Goal: Task Accomplishment & Management: Manage account settings

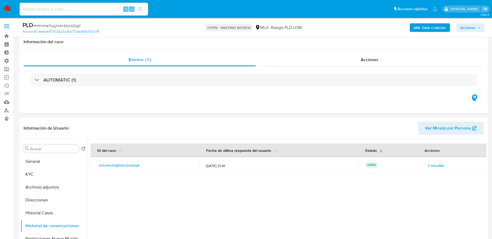
select select "10"
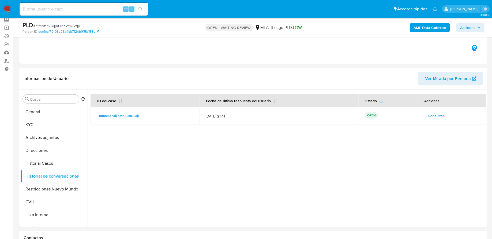
scroll to position [50, 0]
click at [95, 10] on input at bounding box center [84, 9] width 129 height 7
paste input "6UztA1BOshFJmsjHd6rbotID"
type input "6UztA1BOshFJmsjHd6rbotID"
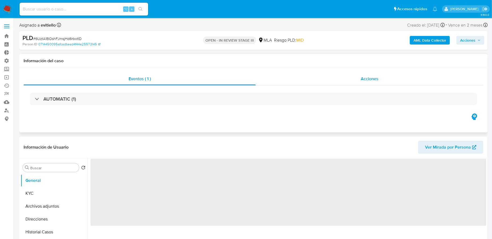
click at [281, 79] on div "Acciones" at bounding box center [370, 78] width 228 height 13
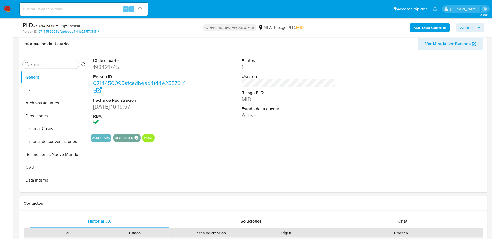
scroll to position [103, 0]
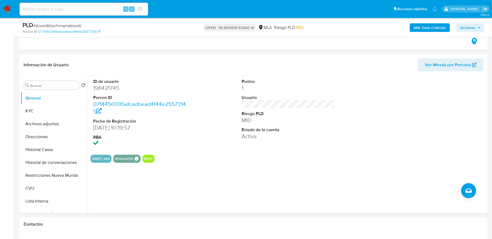
select select "10"
click at [88, 11] on input at bounding box center [84, 9] width 129 height 7
paste input "RQjIvacXUNu3FGgtIktLohxA"
type input "RQjIvacXUNu3FGgtIktLohxA"
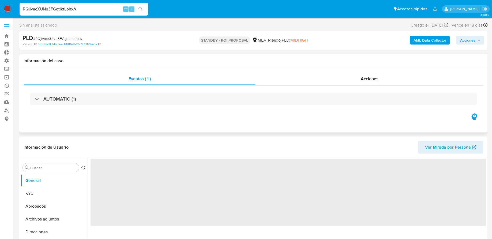
select select "10"
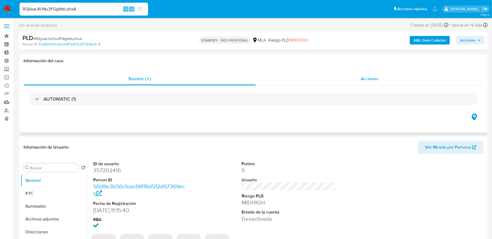
click at [272, 76] on div "Acciones" at bounding box center [370, 78] width 228 height 13
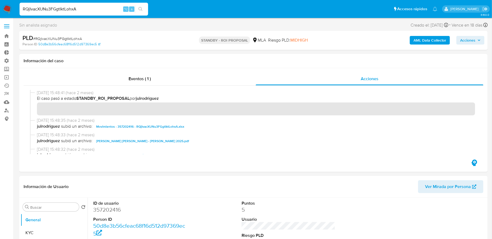
click at [66, 8] on input "RQjIvacXUNu3FGgtIktLohxA" at bounding box center [84, 9] width 129 height 7
paste input "eS23EWS2xPwFSKsE2yyYWOEG"
type input "eS23EWS2xPwFSKsE2yyYWOEG"
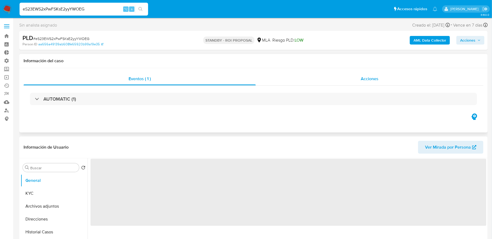
select select "10"
click at [298, 79] on div "Acciones" at bounding box center [370, 78] width 228 height 13
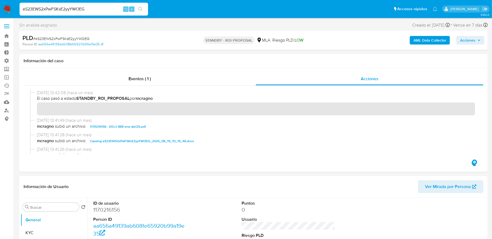
click at [70, 10] on input "eS23EWS2xPwFSKsE2yyYWOEG" at bounding box center [84, 9] width 129 height 7
paste input "mM2QivNKEy07MOnsmMtfI12i"
type input "mM2QivNKEy07MOnsmMtfI12i"
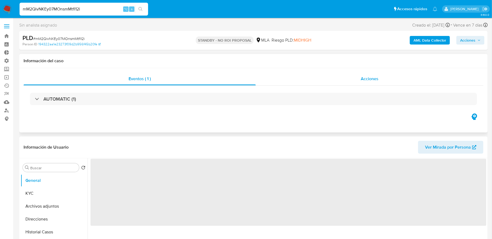
click at [279, 78] on div "Acciones" at bounding box center [370, 78] width 228 height 13
select select "10"
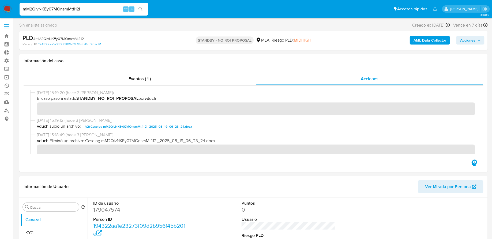
click at [467, 40] on span "Acciones" at bounding box center [467, 40] width 15 height 9
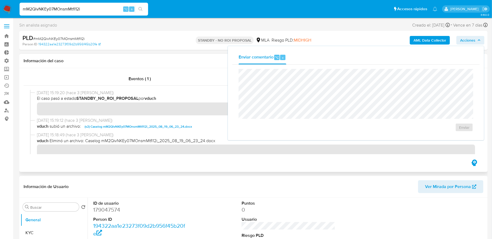
click at [190, 59] on h1 "Información del caso" at bounding box center [254, 60] width 460 height 5
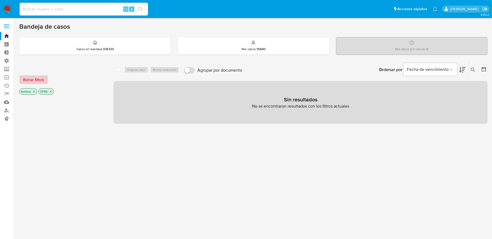
click at [43, 78] on span "Borrar filtros" at bounding box center [33, 80] width 21 height 8
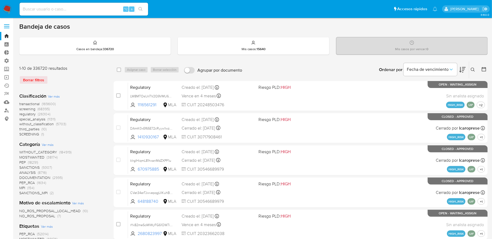
click at [473, 69] on icon at bounding box center [473, 70] width 4 height 4
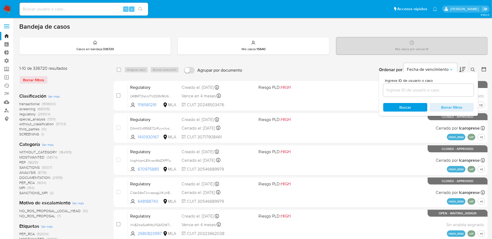
click at [425, 92] on input at bounding box center [428, 90] width 91 height 7
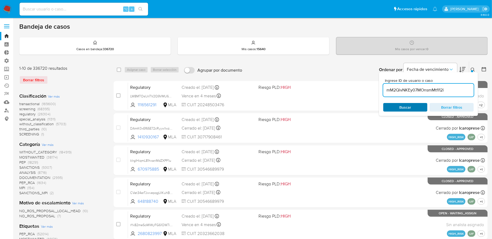
type input "mM2QivNKEy07MOnsmMtfI12i"
click at [403, 105] on span "Buscar" at bounding box center [406, 107] width 12 height 9
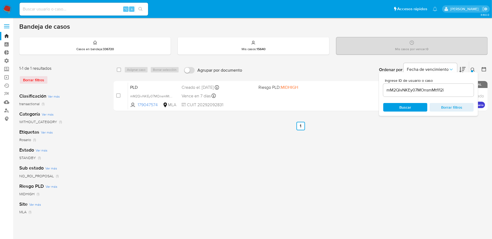
click at [116, 68] on div "select-all-cases-checkbox Asignar caso Borrar selección Agrupar por documento O…" at bounding box center [301, 69] width 374 height 17
click at [117, 68] on input "checkbox" at bounding box center [119, 70] width 4 height 4
checkbox input "true"
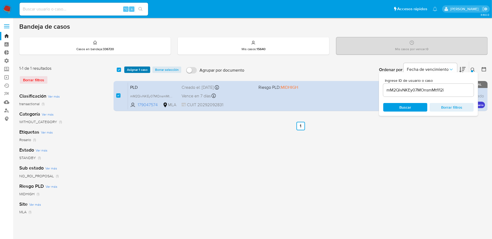
click at [134, 68] on span "Asignar 1 caso" at bounding box center [137, 69] width 21 height 5
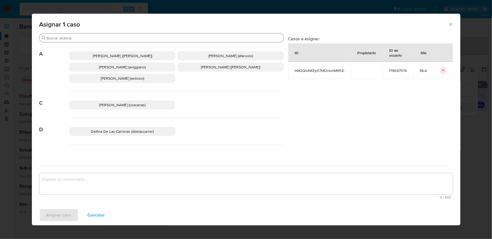
click at [161, 42] on div "Buscar" at bounding box center [161, 37] width 245 height 9
click at [155, 38] on input "f" at bounding box center [164, 38] width 235 height 5
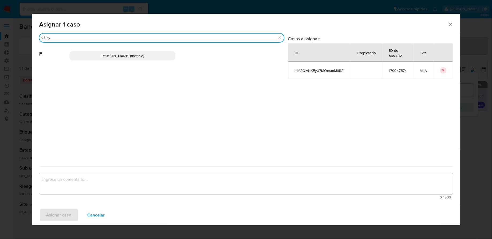
type input "fb"
click at [138, 48] on div "Fabricio Bottalo (fbottalo)" at bounding box center [176, 56] width 215 height 26
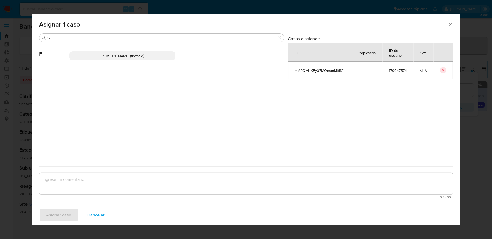
click at [136, 51] on p "Fabricio Bottalo (fbottalo)" at bounding box center [122, 55] width 106 height 9
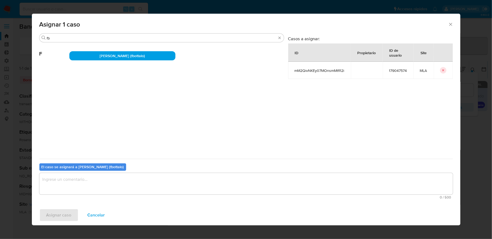
click at [88, 182] on textarea "assign-modal" at bounding box center [246, 183] width 414 height 21
click at [59, 209] on span "Asignar caso" at bounding box center [58, 215] width 25 height 12
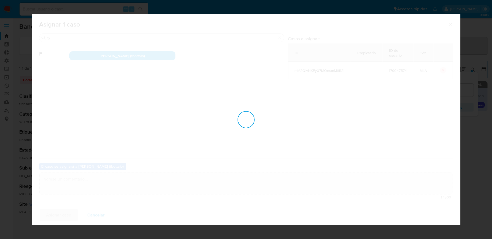
checkbox input "false"
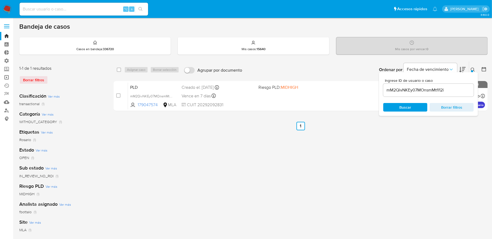
click at [9, 80] on link "Operaciones masivas" at bounding box center [32, 77] width 64 height 8
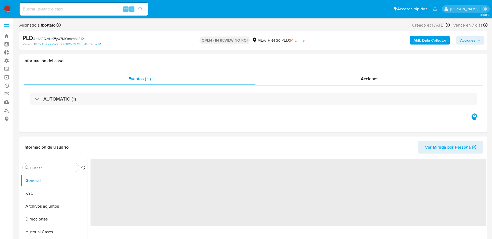
select select "10"
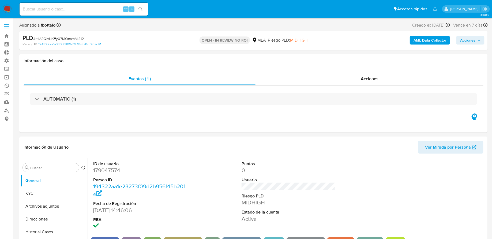
click at [476, 44] on button "Acciones" at bounding box center [470, 40] width 28 height 9
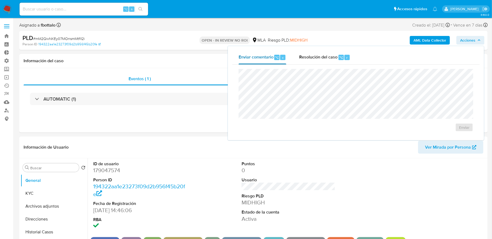
click at [293, 61] on button "Enviar comentario ⌥ c" at bounding box center [262, 57] width 61 height 14
click at [321, 56] on span "Resolución del caso" at bounding box center [318, 57] width 38 height 6
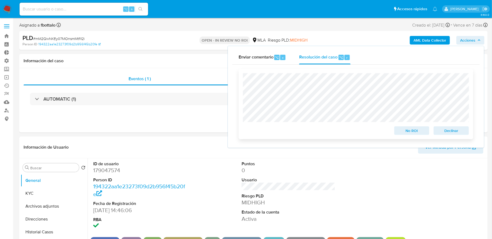
click at [405, 131] on span "No ROI" at bounding box center [412, 131] width 28 height 8
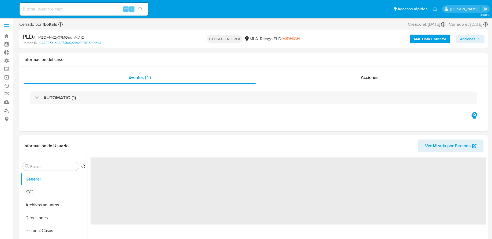
select select "10"
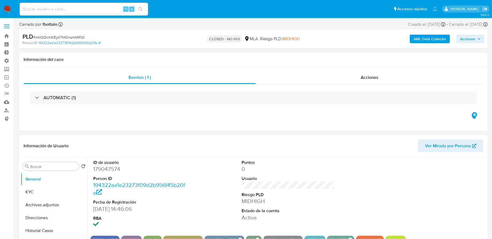
click at [89, 8] on input at bounding box center [84, 9] width 129 height 7
paste input "cURnlcANs6XgC43beUj96EQX"
type input "cURnlcANs6XgC43beUj96EQX"
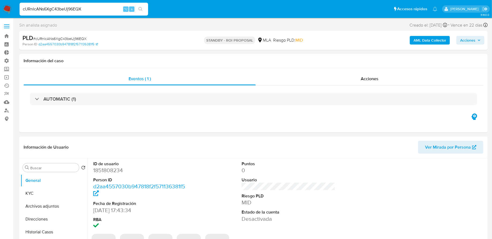
select select "10"
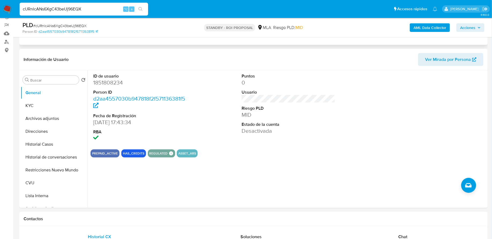
scroll to position [80, 0]
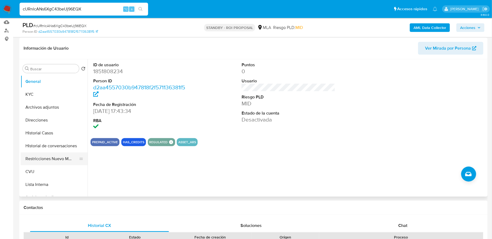
click at [60, 158] on button "Restricciones Nuevo Mundo" at bounding box center [52, 158] width 63 height 13
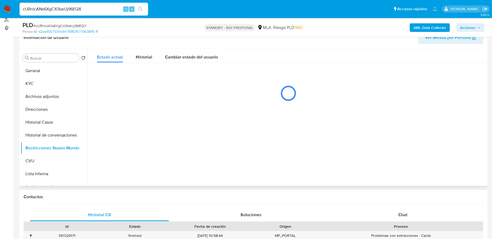
scroll to position [79, 0]
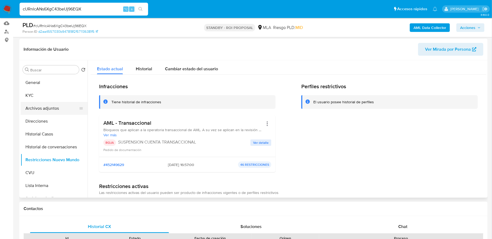
click at [50, 111] on button "Archivos adjuntos" at bounding box center [52, 108] width 63 height 13
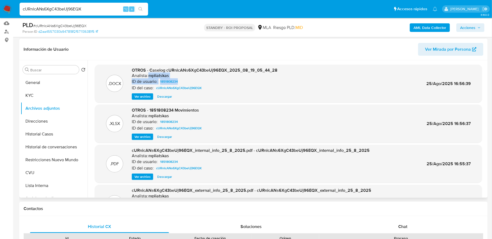
drag, startPoint x: 186, startPoint y: 80, endPoint x: 148, endPoint y: 77, distance: 38.1
click at [148, 77] on div "OTROS - Caselog cURnlcANs6XgC43beUj96EQX_2025_08_19_05_44_28 Analista: mpliatsk…" at bounding box center [205, 83] width 146 height 33
click at [146, 74] on p "Analista:" at bounding box center [140, 75] width 16 height 5
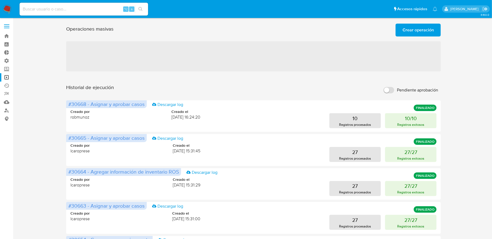
click at [420, 29] on span "Crear operación" at bounding box center [418, 30] width 31 height 12
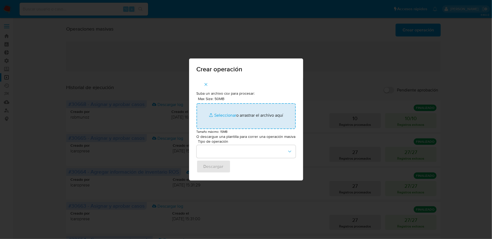
click at [225, 117] on input "Max Size: 50MB Seleccionar archivos" at bounding box center [246, 116] width 99 height 26
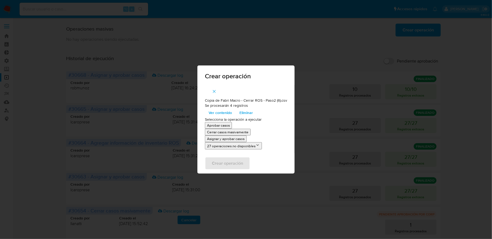
click at [227, 141] on p "Asignar y aprobar casos" at bounding box center [226, 138] width 38 height 5
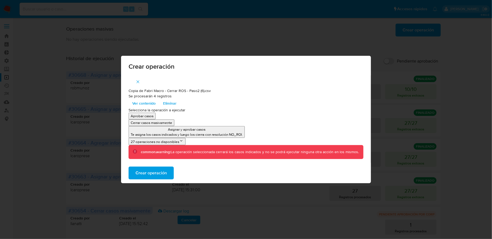
click at [156, 174] on span "Crear operación" at bounding box center [151, 173] width 31 height 12
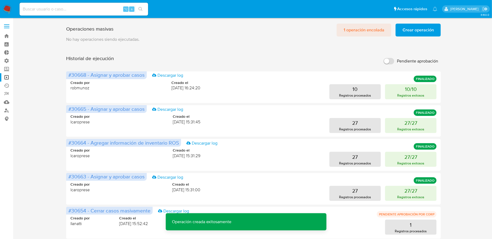
click at [362, 27] on span "1 operación encolada" at bounding box center [364, 30] width 41 height 12
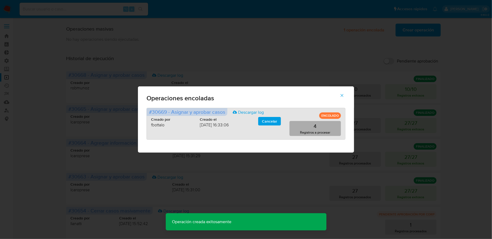
click at [314, 131] on p "Registros a procesar" at bounding box center [315, 132] width 30 height 5
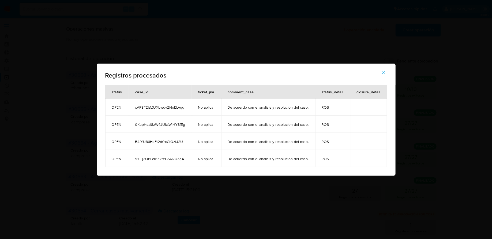
click at [380, 76] on button "button" at bounding box center [383, 72] width 19 height 13
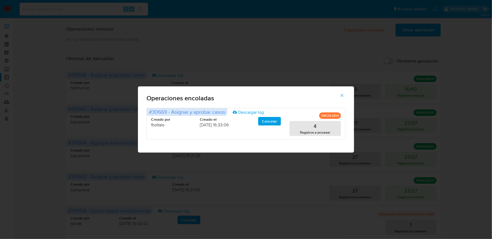
click at [343, 93] on icon "button" at bounding box center [342, 95] width 5 height 5
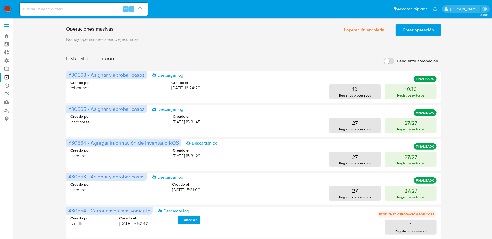
click at [420, 33] on span "Crear operación" at bounding box center [418, 30] width 31 height 12
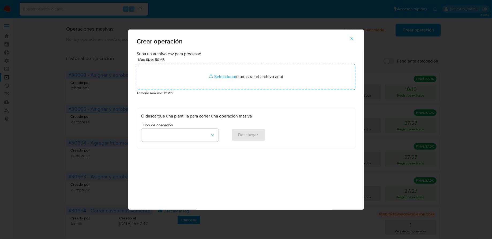
click at [255, 102] on div "Suba un archivo csv para procesar: Max Size: 50MB Seleccionar archivos Seleccio…" at bounding box center [246, 100] width 219 height 98
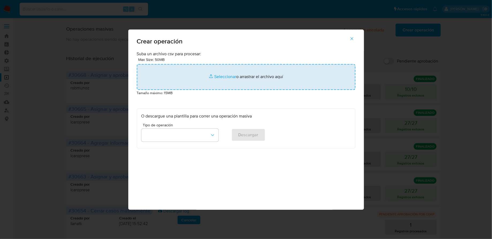
click at [242, 74] on input "file" at bounding box center [246, 77] width 219 height 26
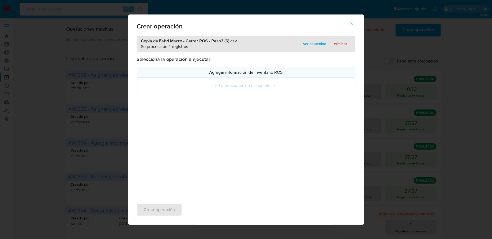
click at [154, 71] on p "Agregar información de inventario ROS" at bounding box center [245, 72] width 209 height 6
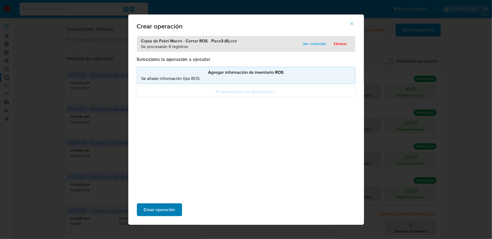
click at [150, 209] on span "Crear operación" at bounding box center [159, 210] width 31 height 12
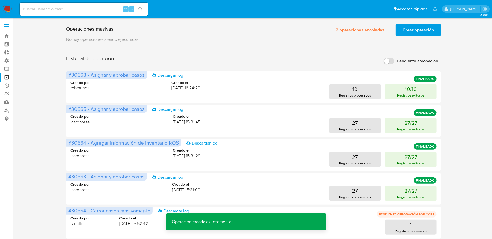
click at [412, 31] on span "Crear operación" at bounding box center [418, 30] width 31 height 12
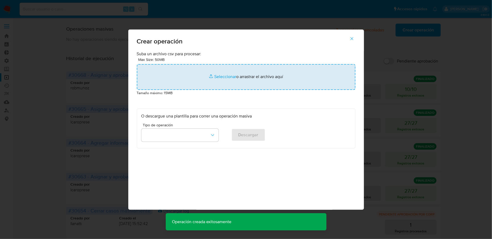
click at [221, 74] on input "file" at bounding box center [246, 77] width 219 height 26
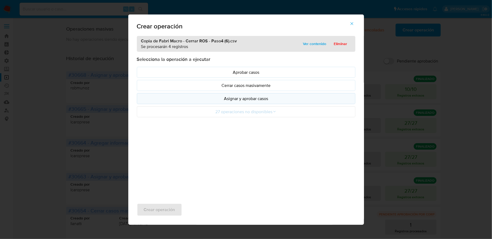
click at [194, 96] on p "Asignar y aprobar casos" at bounding box center [245, 98] width 209 height 6
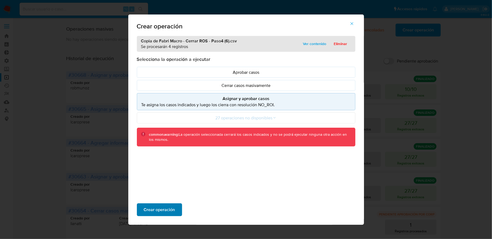
click at [160, 212] on span "Crear operación" at bounding box center [159, 210] width 31 height 12
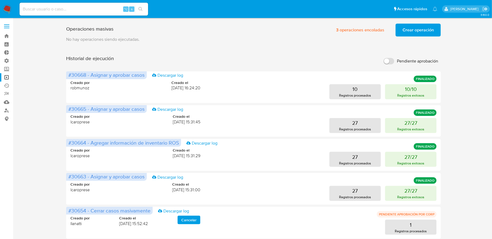
click at [77, 9] on input at bounding box center [84, 9] width 129 height 7
paste input "OzrE0xQhIYvDs2p9RwvRTSKz"
type input "OzrE0xQhIYvDs2p9RwvRTSKz"
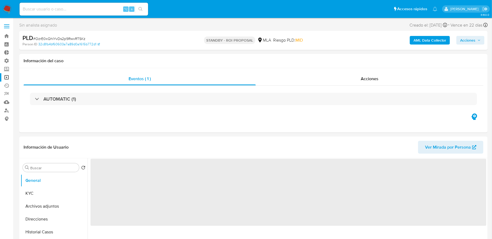
select select "10"
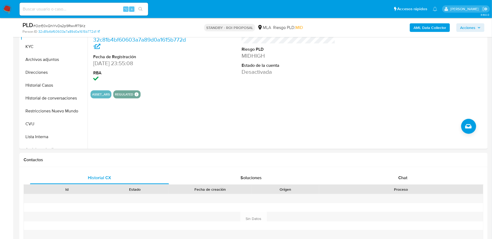
scroll to position [123, 0]
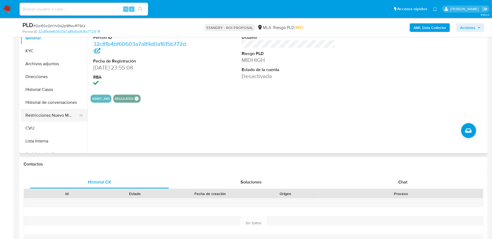
click at [49, 116] on button "Restricciones Nuevo Mundo" at bounding box center [52, 115] width 63 height 13
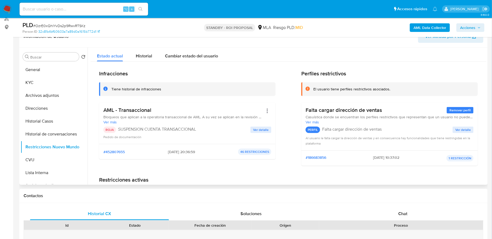
scroll to position [77, 0]
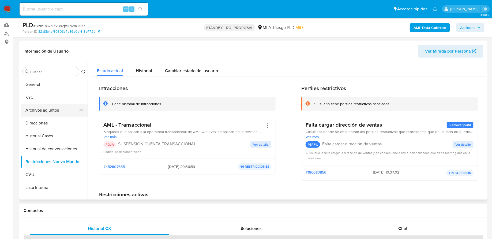
click at [59, 112] on button "Archivos adjuntos" at bounding box center [52, 110] width 63 height 13
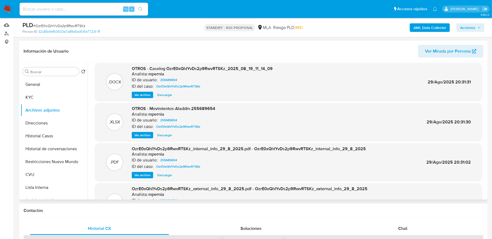
scroll to position [30, 0]
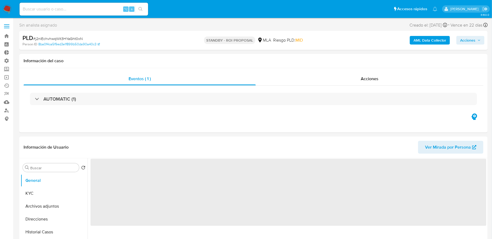
select select "10"
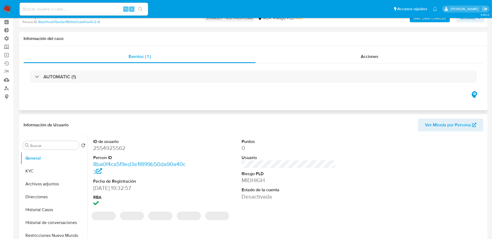
scroll to position [44, 0]
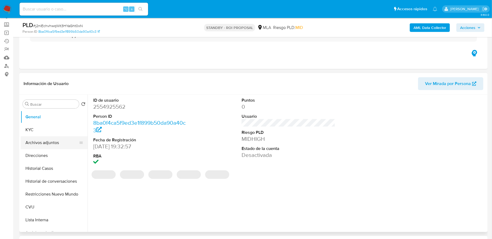
click at [46, 141] on button "Archivos adjuntos" at bounding box center [52, 142] width 63 height 13
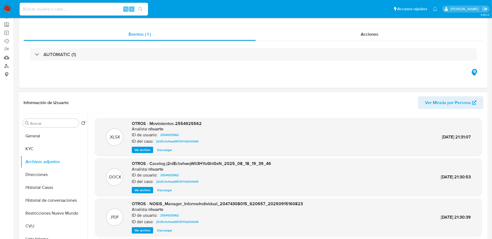
scroll to position [0, 0]
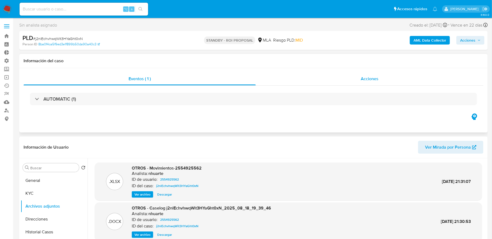
click at [301, 80] on div "Acciones" at bounding box center [370, 78] width 228 height 13
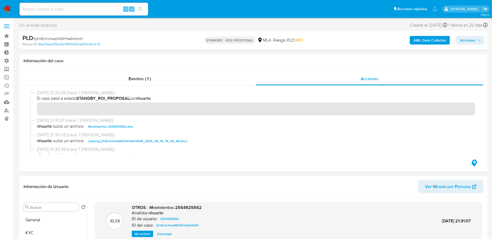
click at [68, 10] on input at bounding box center [84, 9] width 129 height 7
paste input "mMthQV4uB3mGPCFZIUgVll1b"
type input "mMthQV4uB3mGPCFZIUgVll1b"
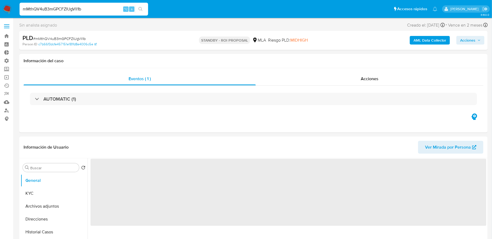
select select "10"
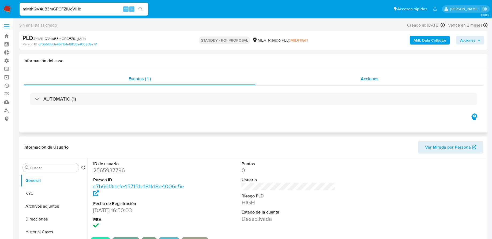
click at [271, 75] on div "Acciones" at bounding box center [370, 78] width 228 height 13
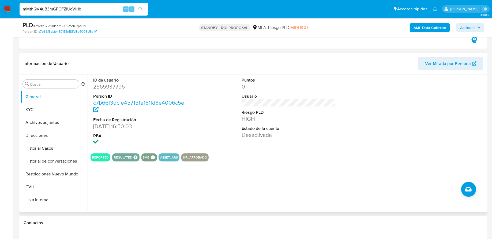
scroll to position [126, 0]
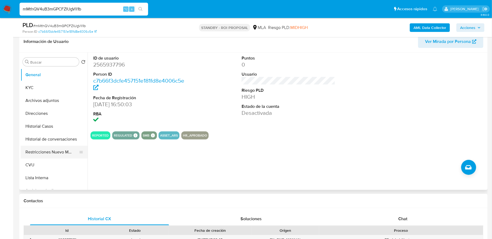
click at [49, 151] on button "Restricciones Nuevo Mundo" at bounding box center [52, 151] width 63 height 13
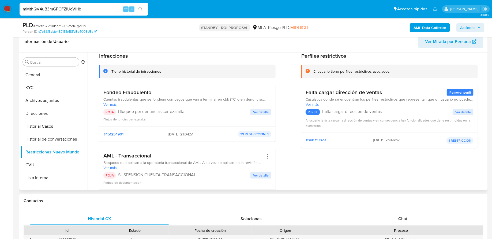
scroll to position [0, 0]
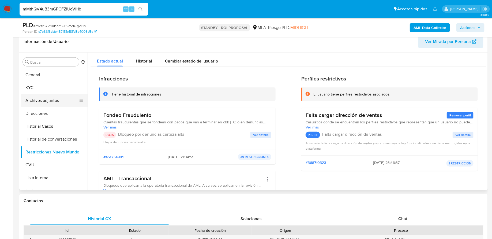
click at [56, 101] on button "Archivos adjuntos" at bounding box center [52, 100] width 63 height 13
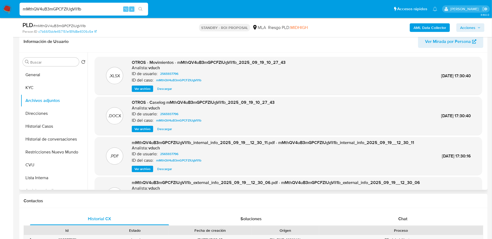
click at [143, 127] on span "Ver archivo" at bounding box center [142, 128] width 16 height 5
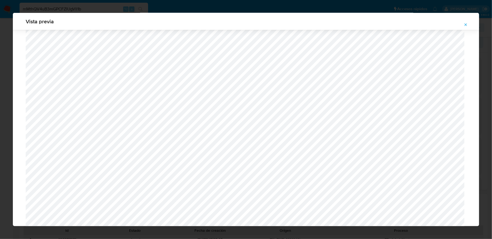
scroll to position [495, 0]
click at [466, 27] on icon "Attachment preview" at bounding box center [466, 25] width 4 height 4
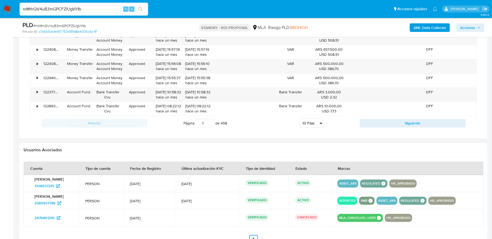
scroll to position [589, 0]
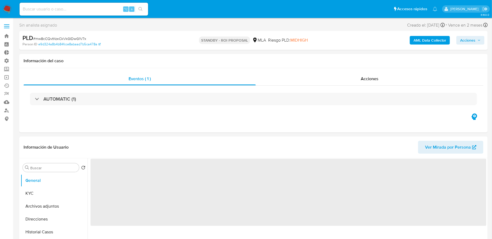
select select "10"
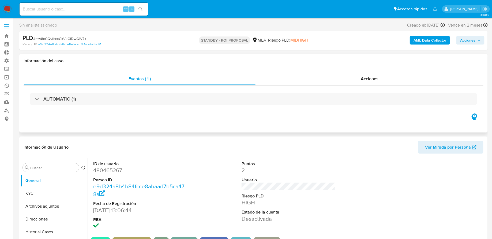
click at [314, 68] on div "Eventos ( 1 ) Acciones AUTOMATIC (1)" at bounding box center [253, 100] width 469 height 64
click at [300, 76] on div "Acciones" at bounding box center [370, 78] width 228 height 13
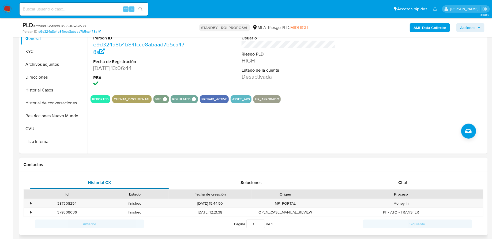
scroll to position [136, 0]
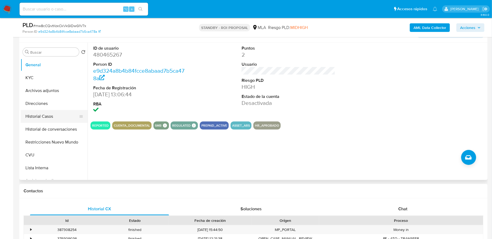
click at [53, 115] on button "Historial Casos" at bounding box center [52, 116] width 63 height 13
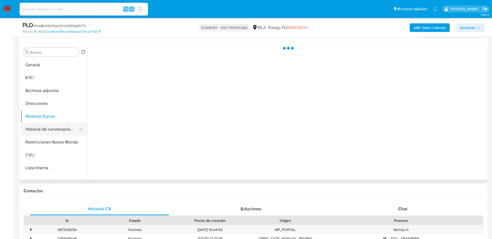
click at [51, 133] on button "Historial de conversaciones" at bounding box center [52, 129] width 63 height 13
click at [51, 142] on button "Restricciones Nuevo Mundo" at bounding box center [52, 142] width 63 height 13
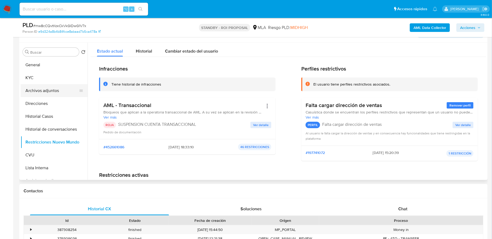
click at [57, 88] on button "Archivos adjuntos" at bounding box center [52, 90] width 63 height 13
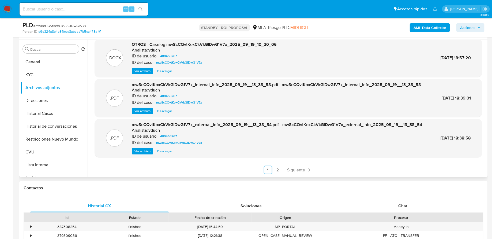
scroll to position [0, 0]
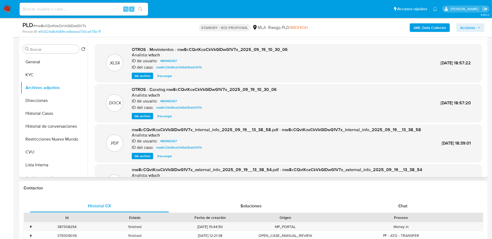
click at [138, 115] on span "Ver archivo" at bounding box center [142, 115] width 16 height 5
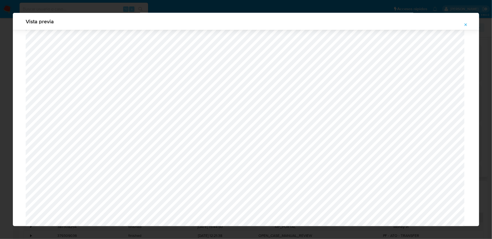
scroll to position [522, 0]
click at [467, 24] on icon "Attachment preview" at bounding box center [466, 24] width 2 height 2
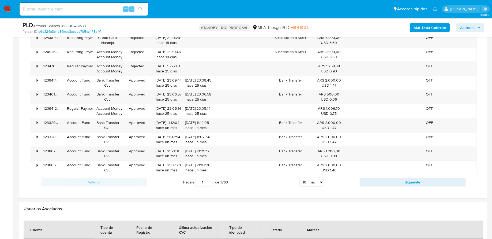
scroll to position [610, 0]
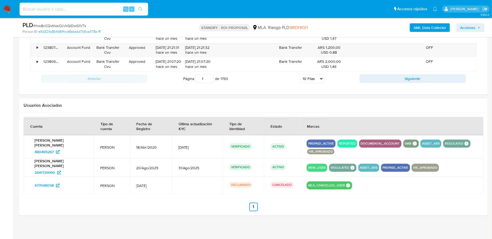
click at [51, 12] on input at bounding box center [84, 9] width 129 height 7
paste input "U6nocaCsjTdeGSZcJmF80rh5"
type input "U6nocaCsjTdeGSZcJmF80rh5"
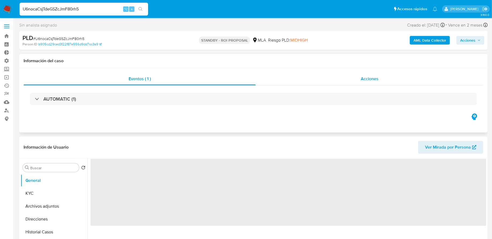
click at [292, 74] on div "Acciones" at bounding box center [370, 78] width 228 height 13
select select "10"
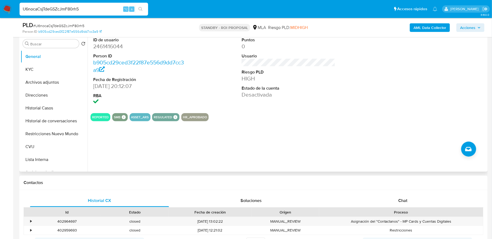
scroll to position [145, 0]
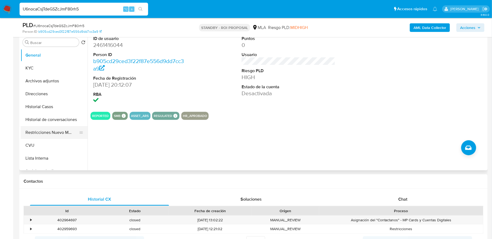
click at [53, 131] on button "Restricciones Nuevo Mundo" at bounding box center [52, 132] width 63 height 13
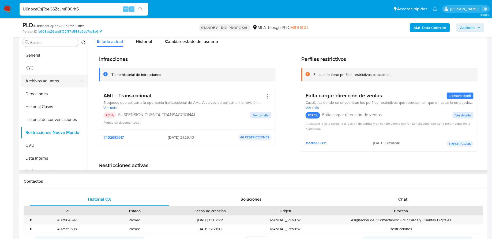
click at [45, 82] on button "Archivos adjuntos" at bounding box center [52, 80] width 63 height 13
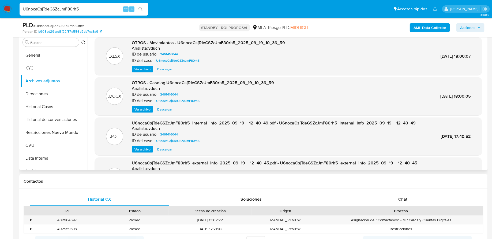
click at [143, 109] on span "Ver archivo" at bounding box center [142, 109] width 16 height 5
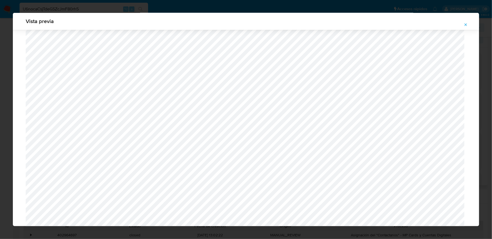
scroll to position [405, 0]
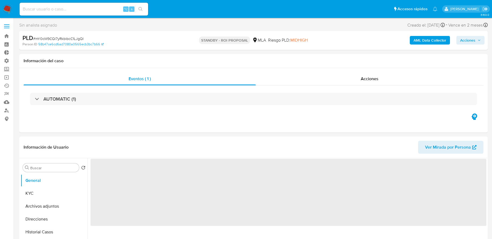
select select "10"
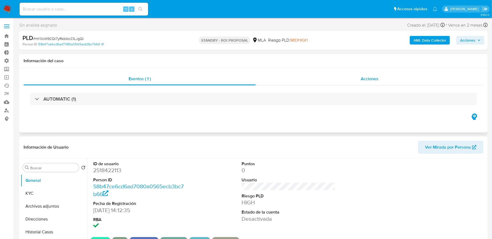
click at [313, 79] on div "Acciones" at bounding box center [370, 78] width 228 height 13
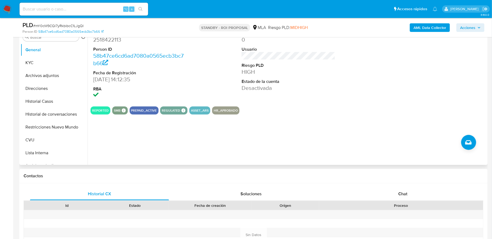
scroll to position [122, 0]
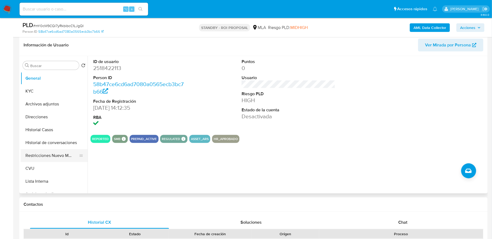
click at [48, 155] on button "Restricciones Nuevo Mundo" at bounding box center [52, 155] width 63 height 13
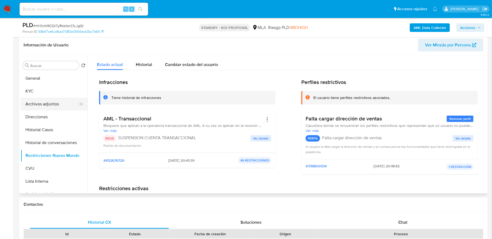
click at [23, 104] on button "Archivos adjuntos" at bounding box center [52, 104] width 63 height 13
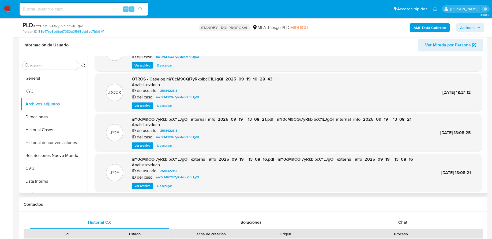
scroll to position [45, 0]
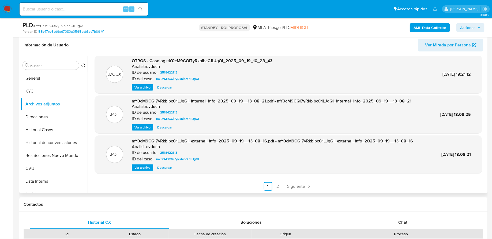
click at [139, 86] on span "Ver archivo" at bounding box center [142, 87] width 16 height 5
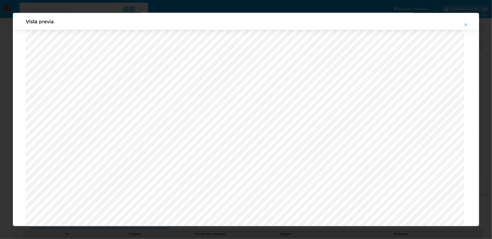
scroll to position [441, 0]
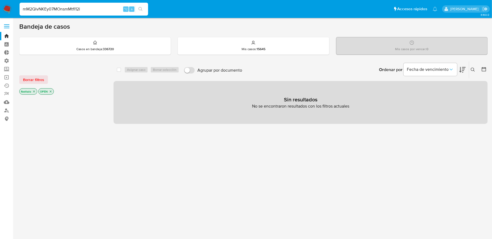
type input "mM2QivNKEy07MOnsmMtfI12i"
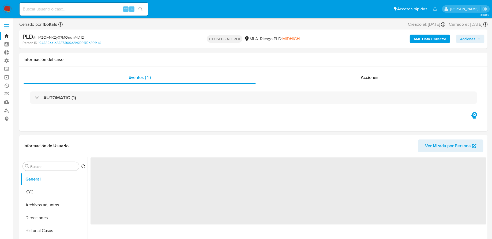
select select "10"
